Goal: Task Accomplishment & Management: Complete application form

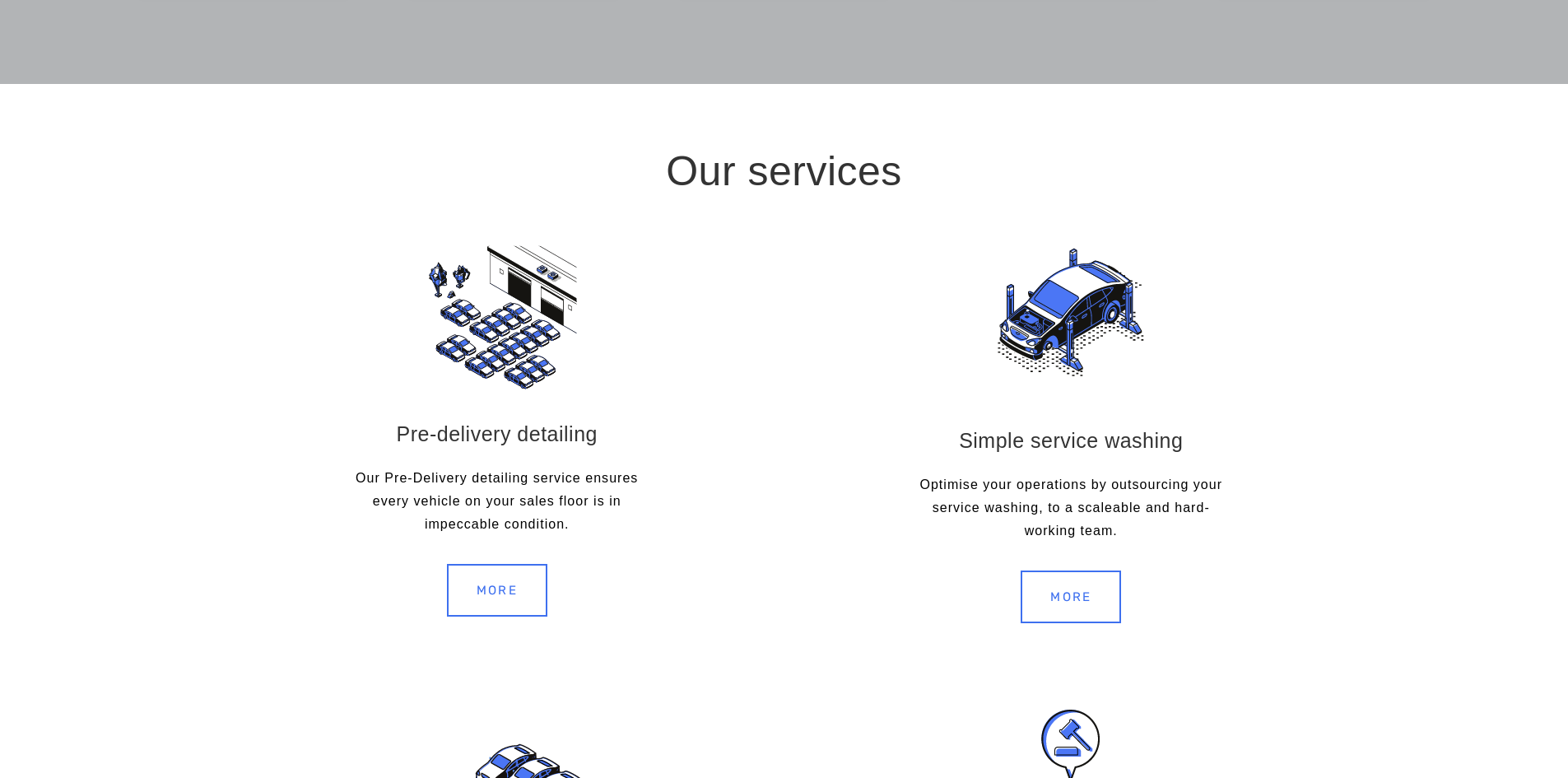
scroll to position [1564, 0]
drag, startPoint x: 940, startPoint y: 485, endPoint x: 1049, endPoint y: 483, distance: 109.0
click at [1049, 483] on p "Optimise your operations by outsourcing your service washing, to a scaleable an…" at bounding box center [1072, 507] width 317 height 69
drag, startPoint x: 1068, startPoint y: 482, endPoint x: 1117, endPoint y: 483, distance: 49.0
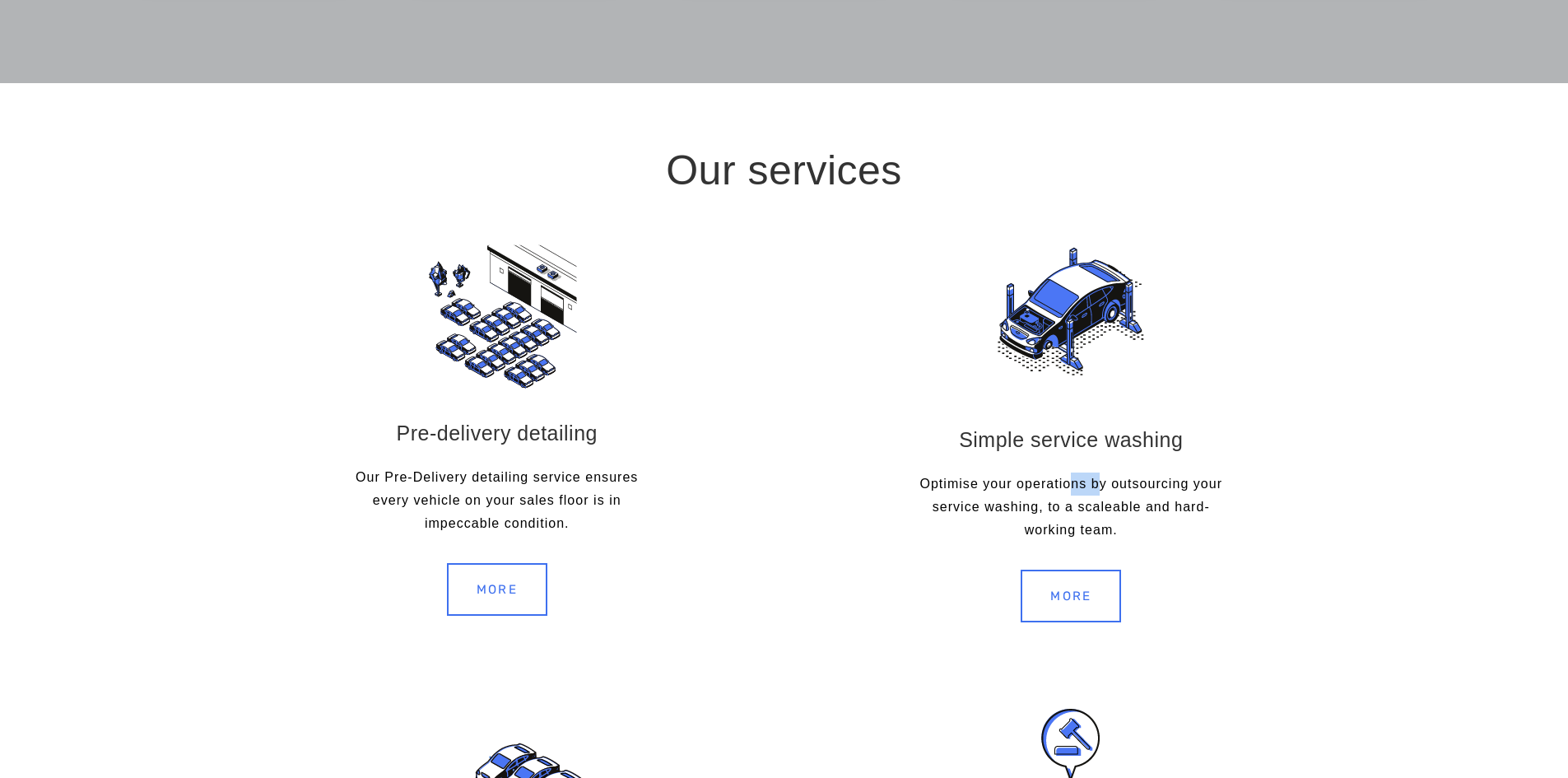
click at [1107, 483] on p "Optimise your operations by outsourcing your service washing, to a scaleable an…" at bounding box center [1072, 507] width 317 height 69
click at [1120, 483] on p "Optimise your operations by outsourcing your service washing, to a scaleable an…" at bounding box center [1072, 507] width 317 height 69
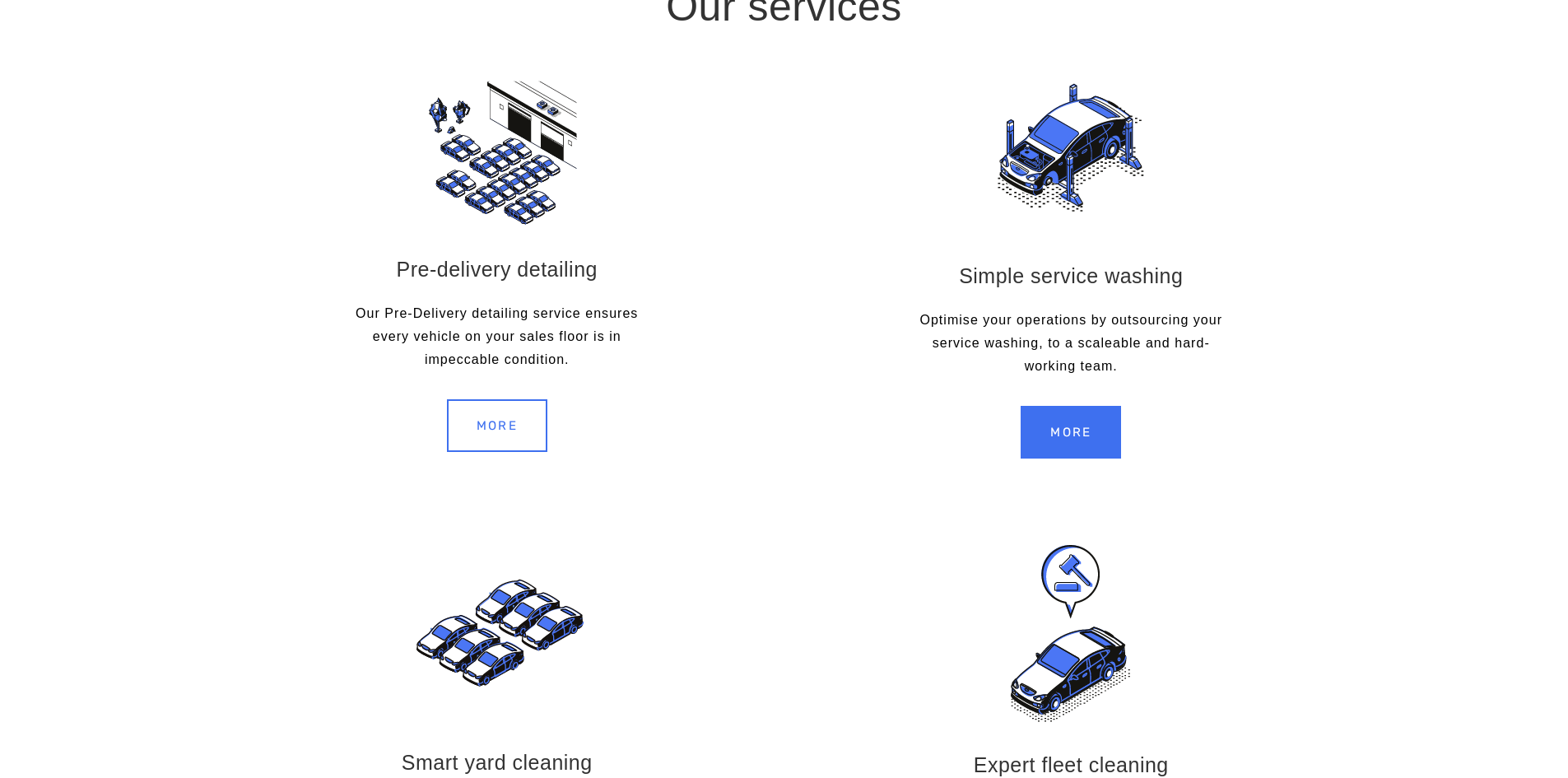
scroll to position [1728, 0]
drag, startPoint x: 1044, startPoint y: 340, endPoint x: 1143, endPoint y: 339, distance: 99.0
click at [1114, 339] on p "Optimise your operations by outsourcing your service washing, to a scaleable an…" at bounding box center [1072, 343] width 317 height 69
click at [1149, 339] on p "Optimise your operations by outsourcing your service washing, to a scaleable an…" at bounding box center [1072, 343] width 317 height 69
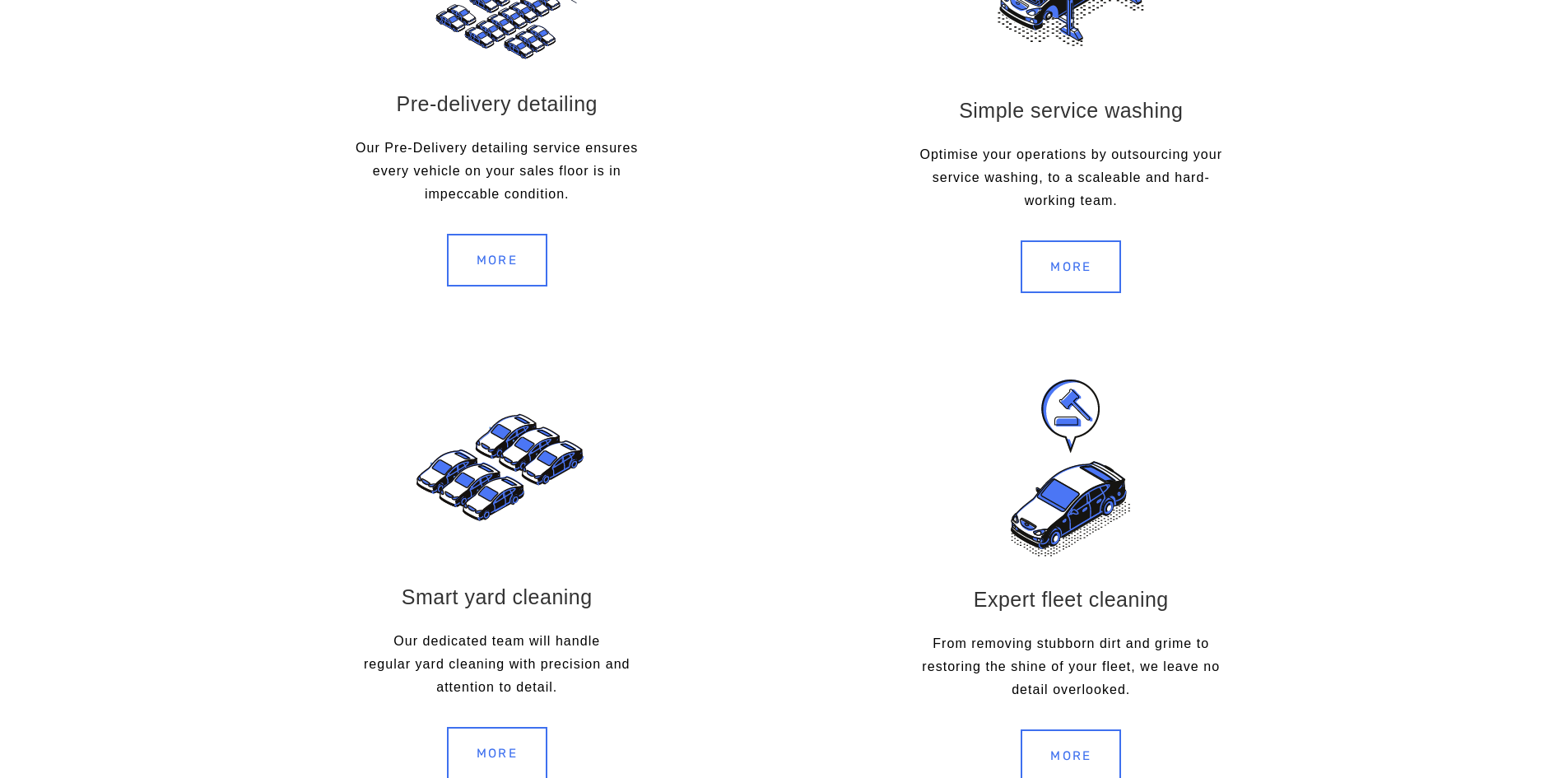
scroll to position [2139, 0]
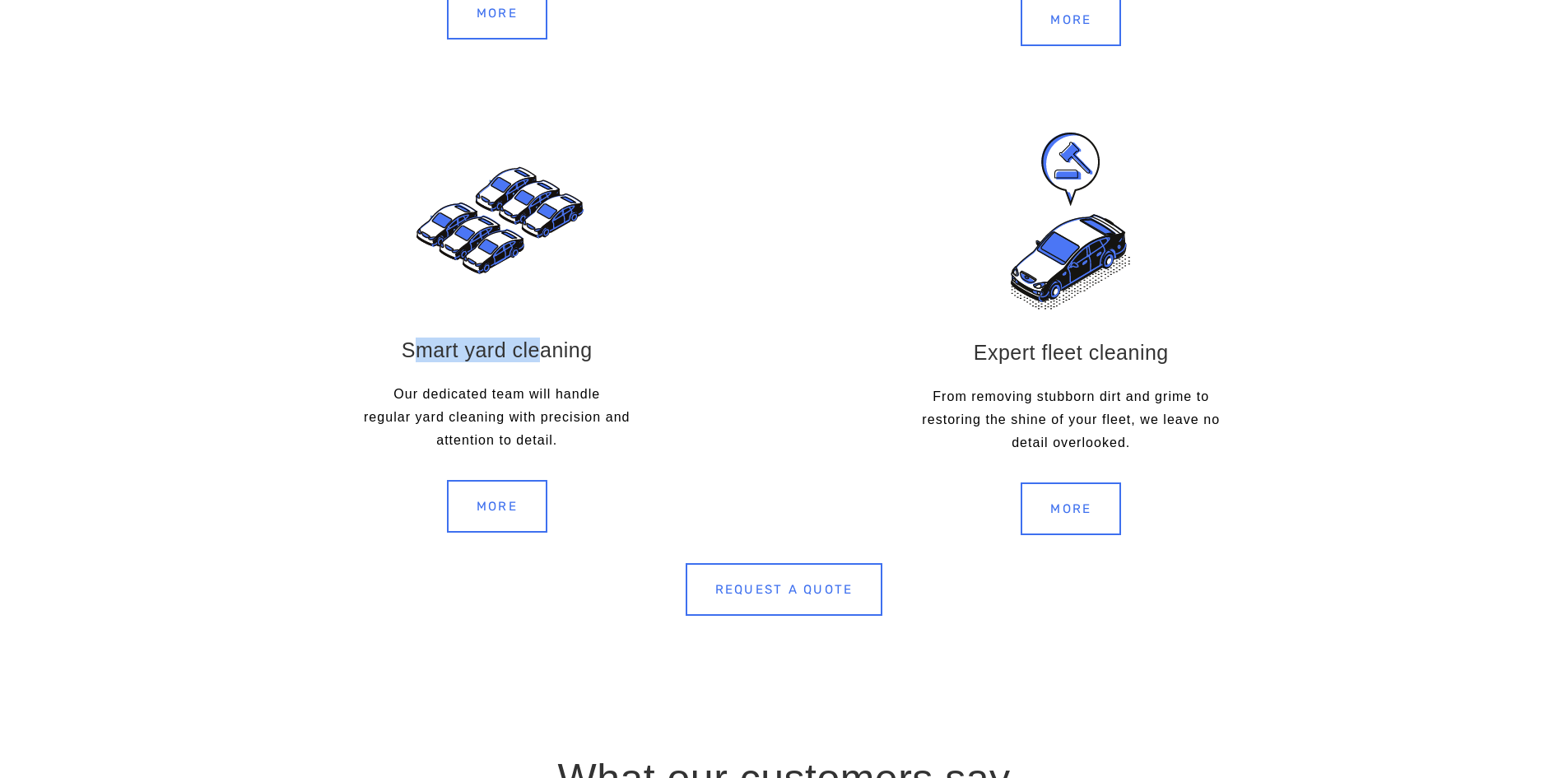
drag, startPoint x: 425, startPoint y: 353, endPoint x: 552, endPoint y: 353, distance: 127.0
click at [548, 353] on h3 "Smart yard cleaning" at bounding box center [497, 350] width 317 height 25
click at [552, 353] on h3 "Smart yard cleaning" at bounding box center [497, 350] width 317 height 25
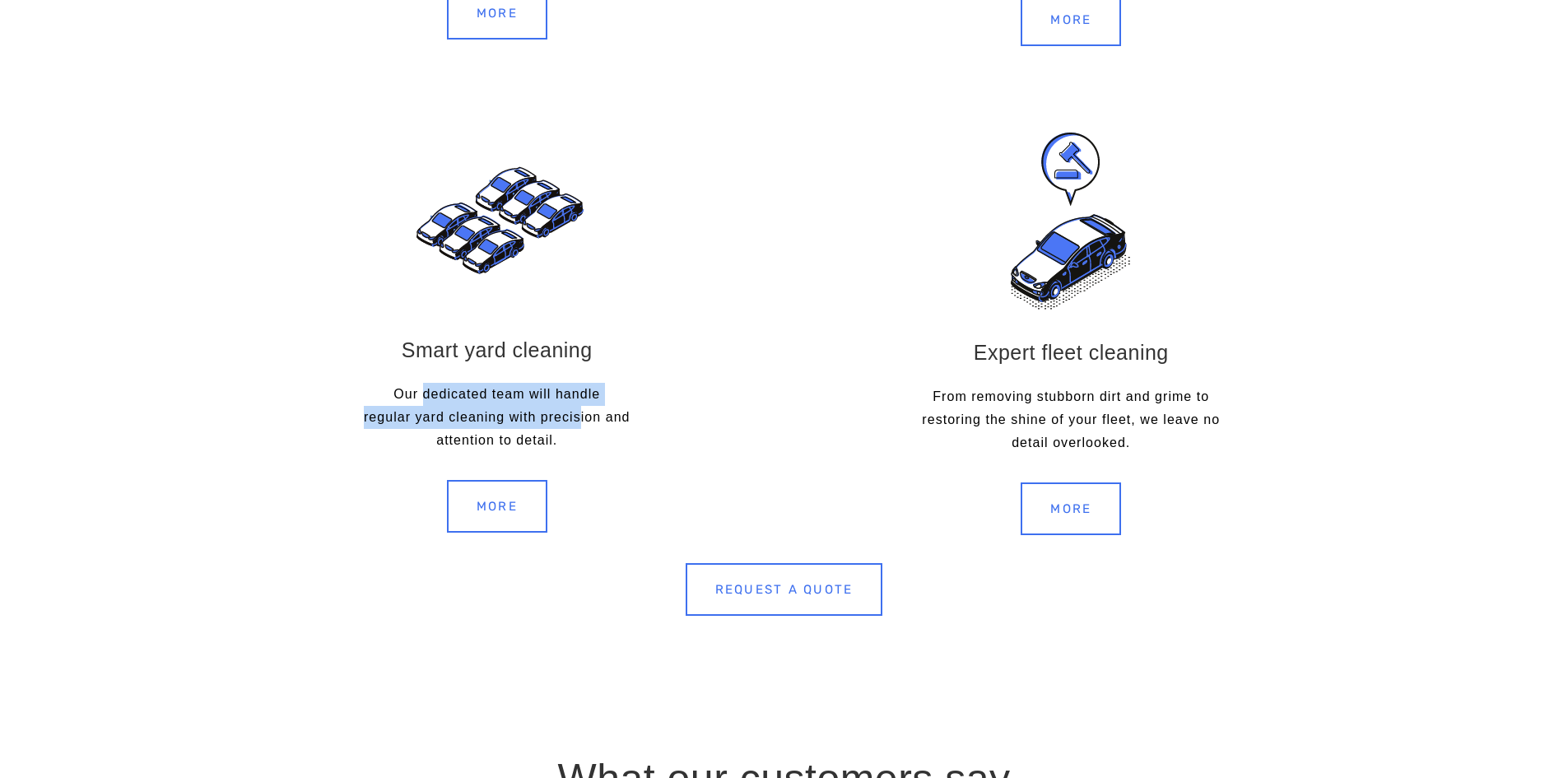
drag, startPoint x: 419, startPoint y: 395, endPoint x: 578, endPoint y: 418, distance: 160.7
click at [578, 418] on p "Our dedicated team will handle regular yard cleaning with precision and attenti…" at bounding box center [497, 418] width 317 height 69
click at [589, 418] on p "Our dedicated team will handle regular yard cleaning with precision and attenti…" at bounding box center [497, 418] width 317 height 69
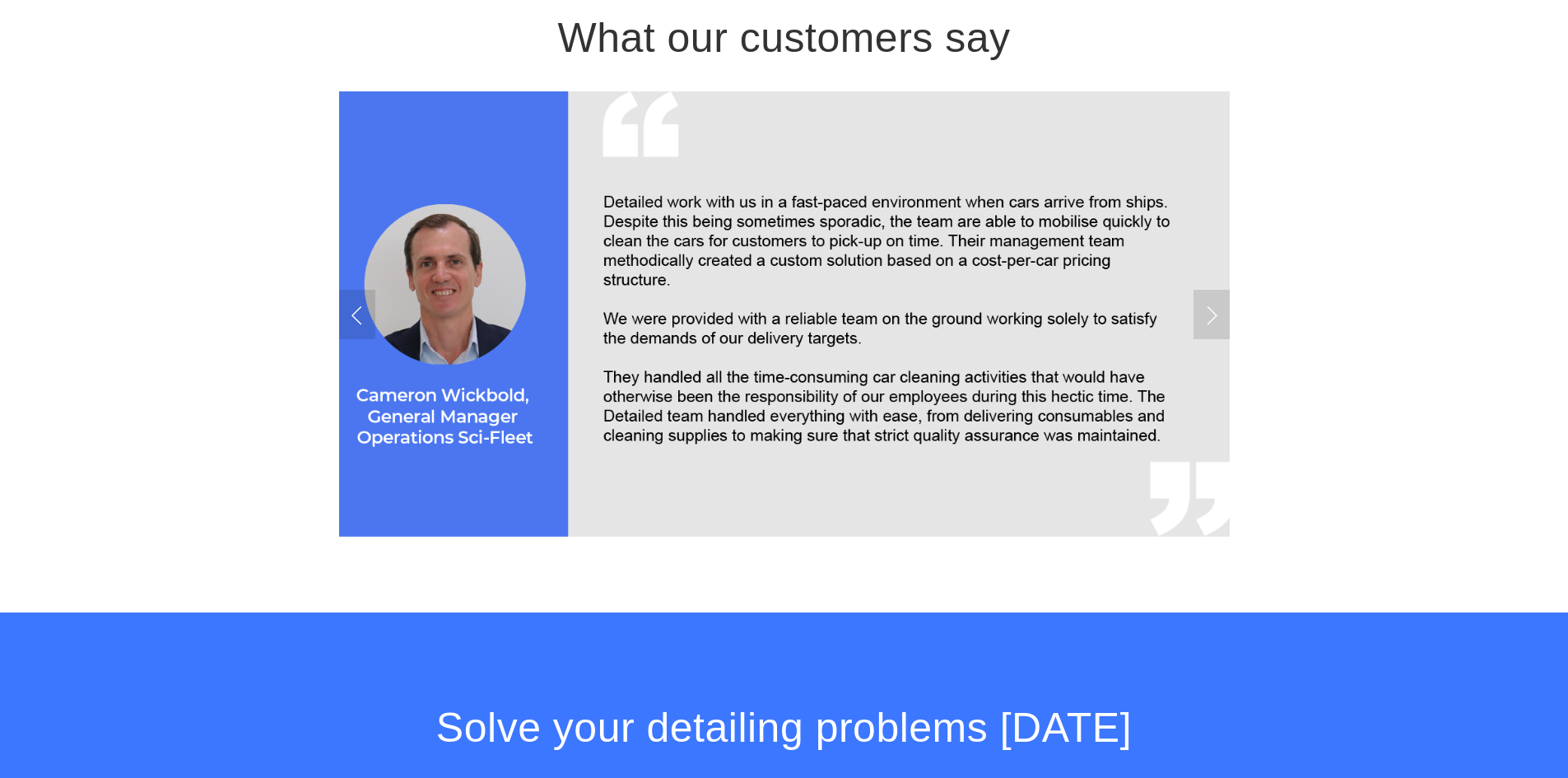
scroll to position [2551, 0]
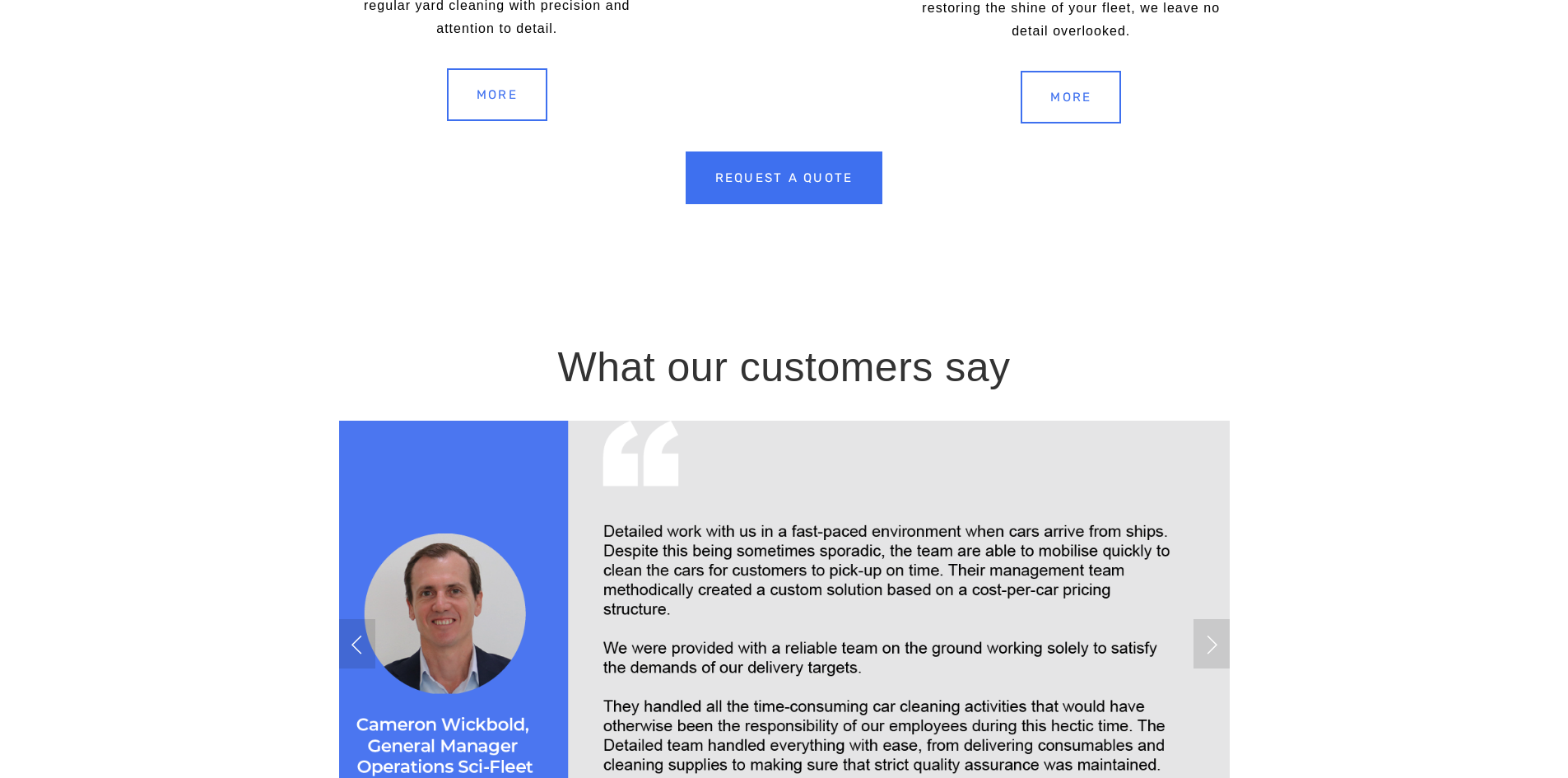
click at [781, 179] on link "Request a quote" at bounding box center [784, 177] width 198 height 52
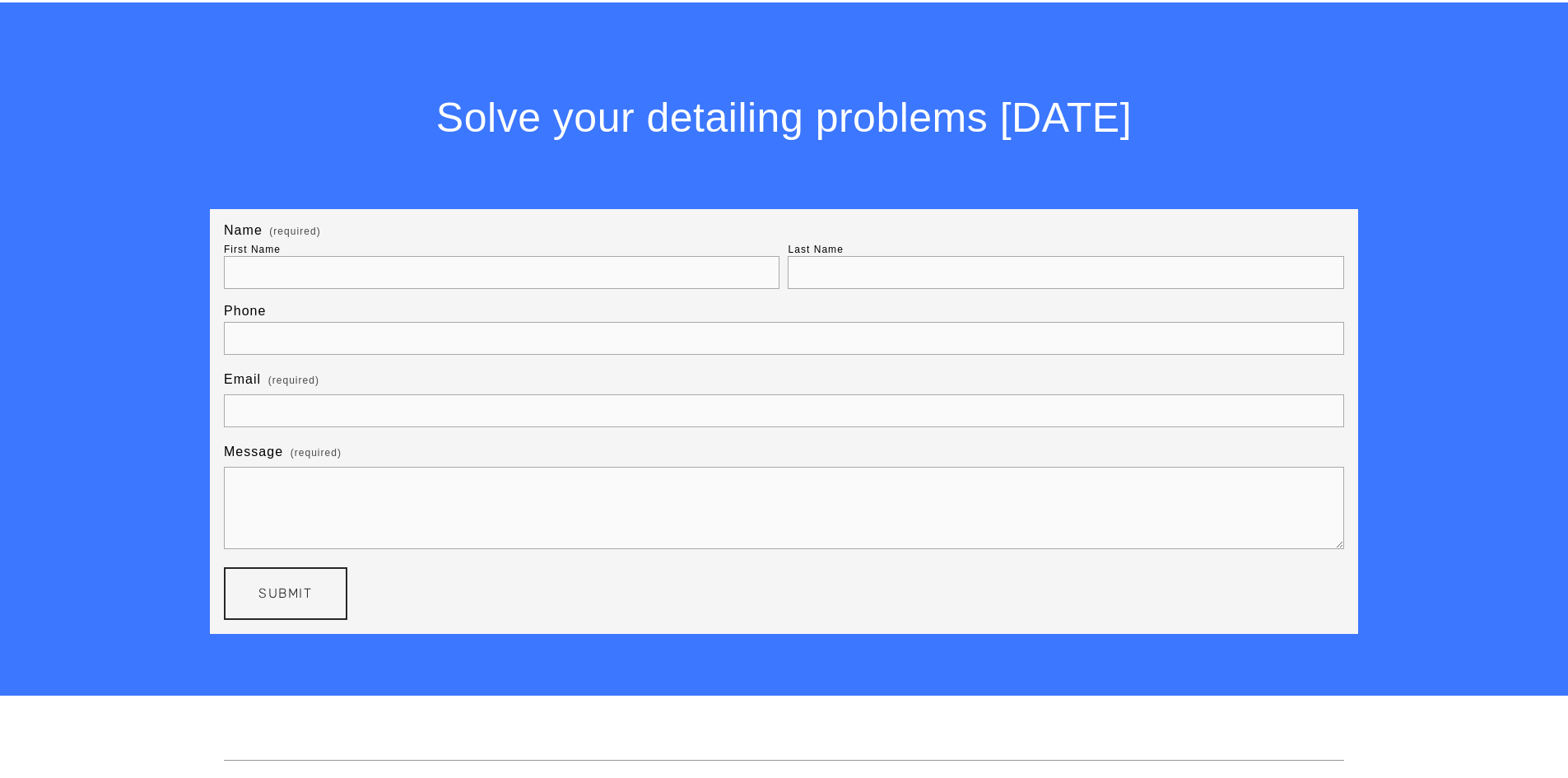
scroll to position [3492, 0]
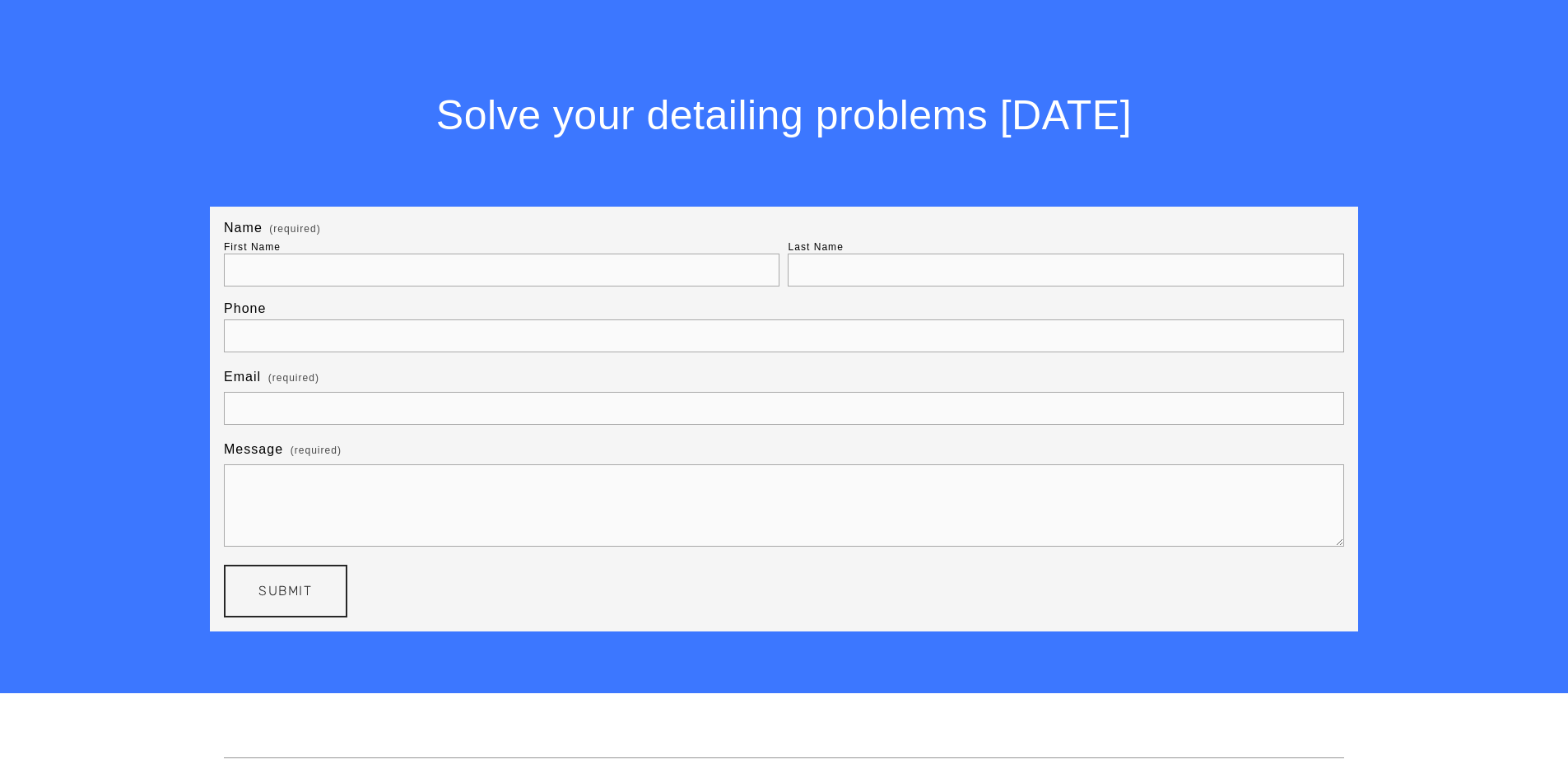
click at [447, 272] on input "First Name" at bounding box center [501, 269] width 555 height 32
type input "Rod"
type input "Hung"
type input "0 4661 95220"
type input "[EMAIL_ADDRESS][DOMAIN_NAME]"
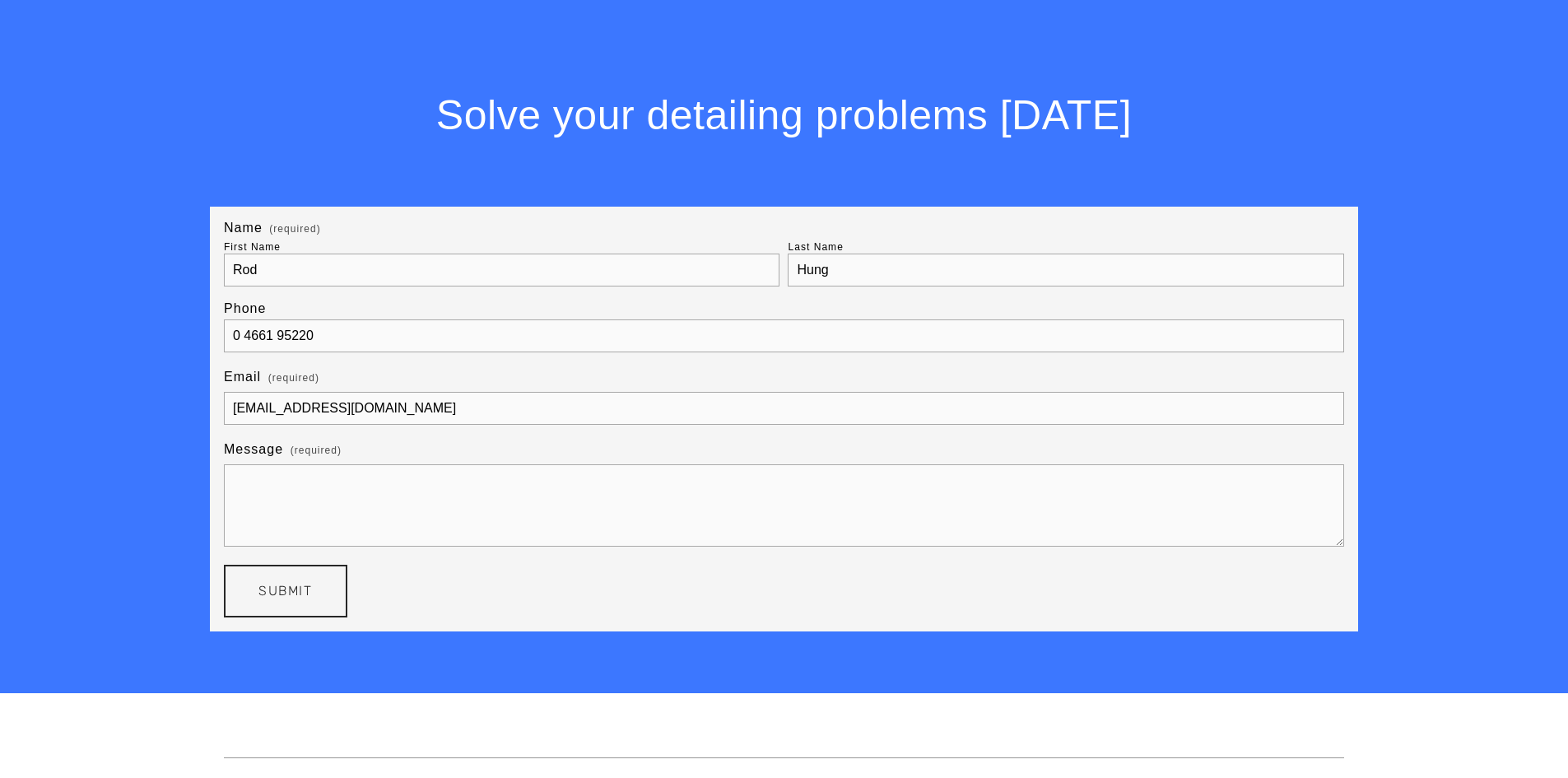
click at [393, 486] on textarea "Message (required)" at bounding box center [783, 505] width 1120 height 83
type textarea "quote for yard cleaning on a weekly basis"
click at [296, 607] on button "Submit Submit" at bounding box center [285, 590] width 123 height 52
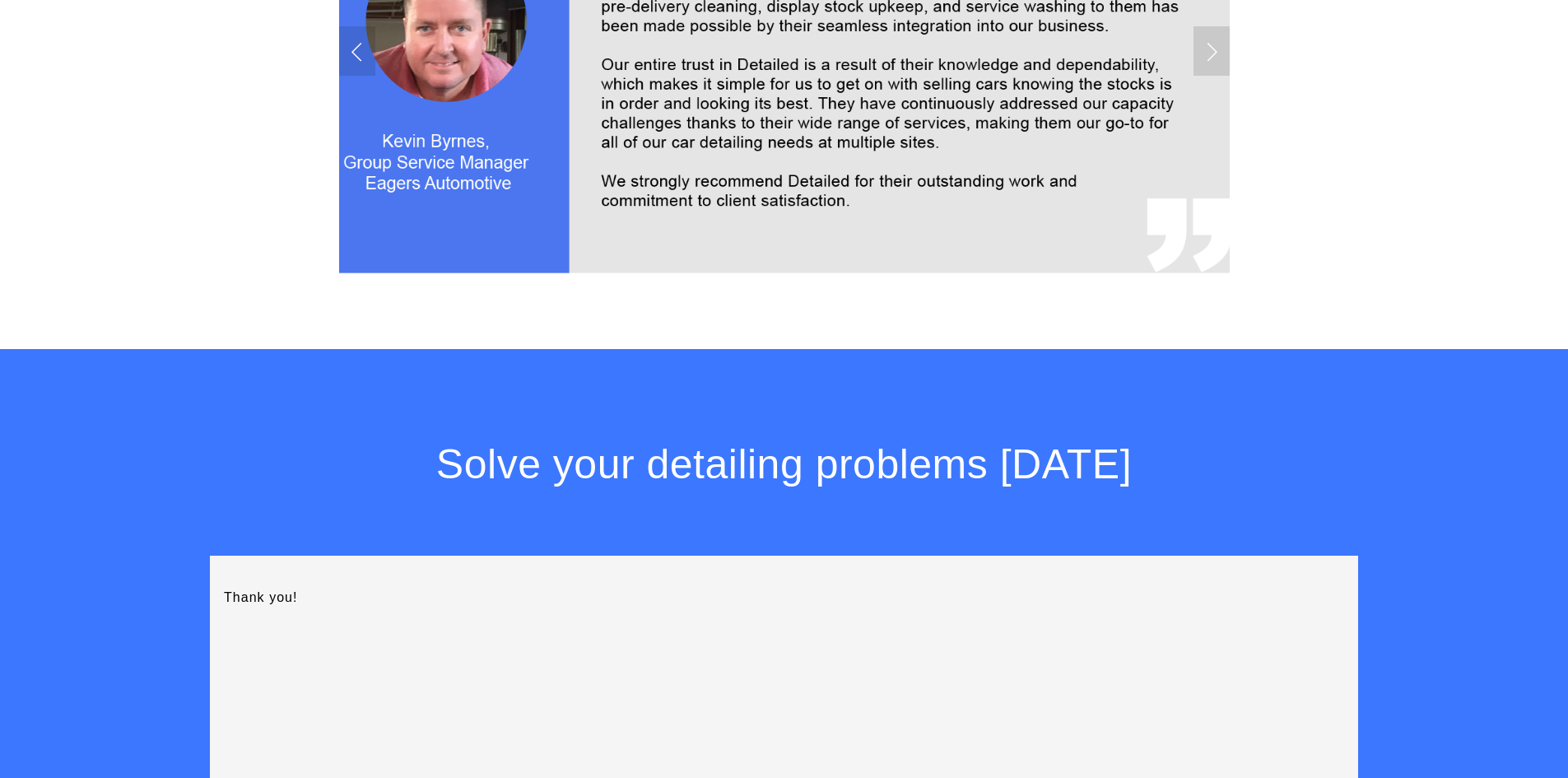
scroll to position [3143, 0]
